Goal: Navigation & Orientation: Go to known website

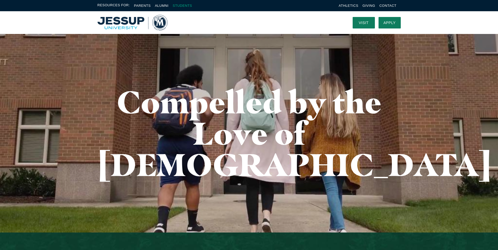
click at [185, 5] on link "Students" at bounding box center [182, 6] width 19 height 4
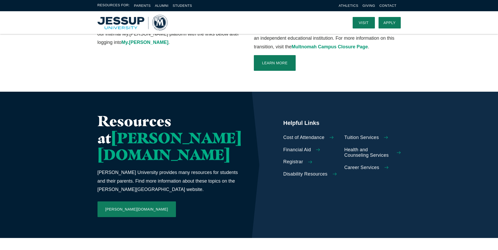
scroll to position [141, 0]
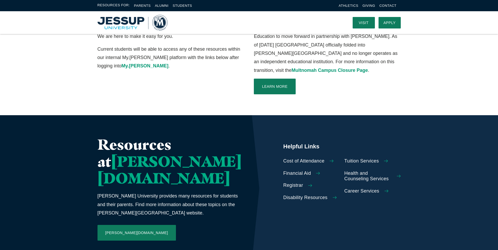
click at [283, 171] on span "Financial Aid" at bounding box center [297, 174] width 28 height 6
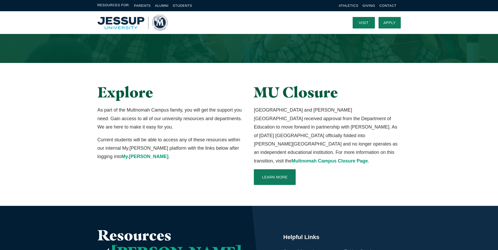
scroll to position [0, 0]
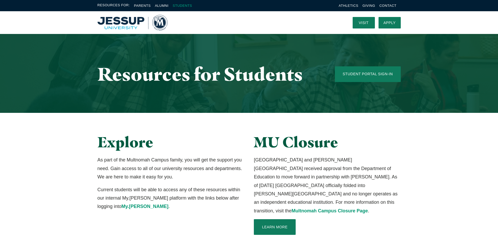
click at [178, 5] on link "Students" at bounding box center [182, 6] width 19 height 4
click at [186, 6] on link "Students" at bounding box center [182, 6] width 19 height 4
click at [361, 72] on link "Student Portal Sign-In" at bounding box center [368, 74] width 66 height 16
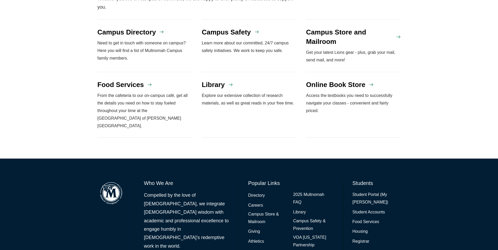
scroll to position [454, 0]
